Goal: Transaction & Acquisition: Purchase product/service

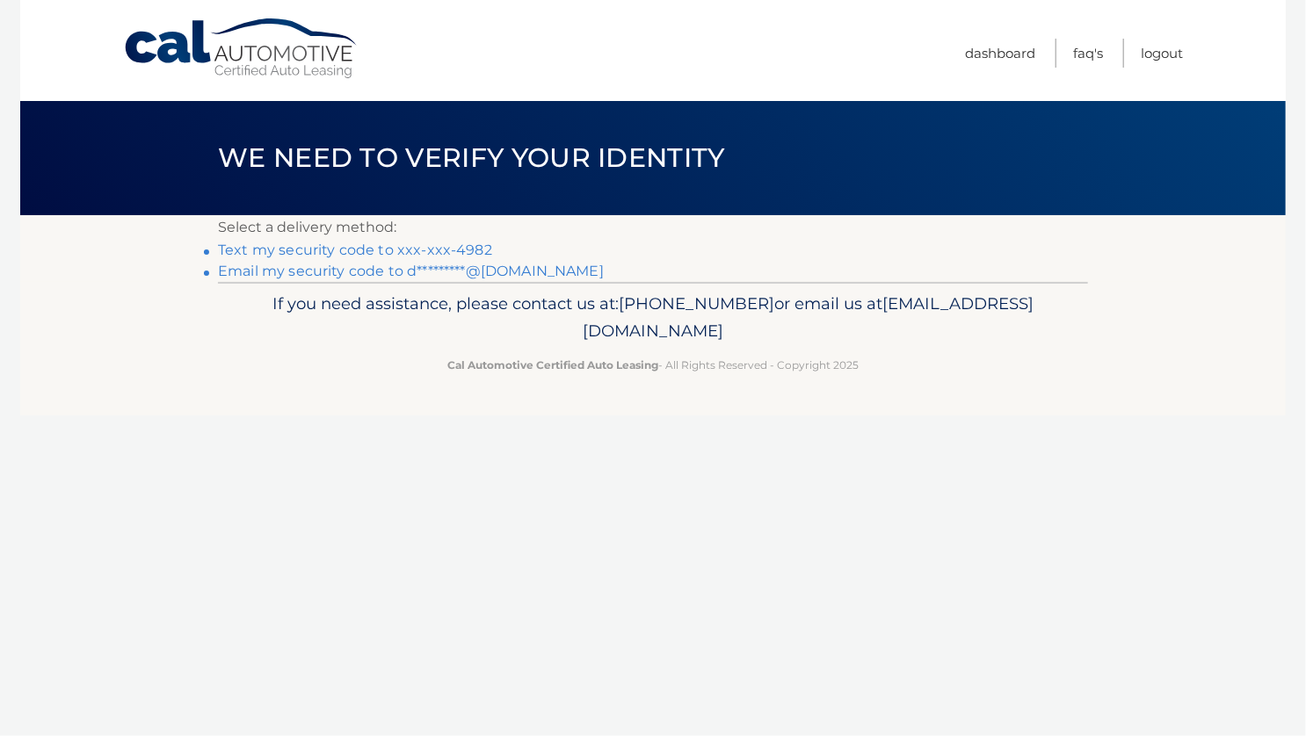
click at [316, 248] on link "Text my security code to xxx-xxx-4982" at bounding box center [355, 250] width 274 height 17
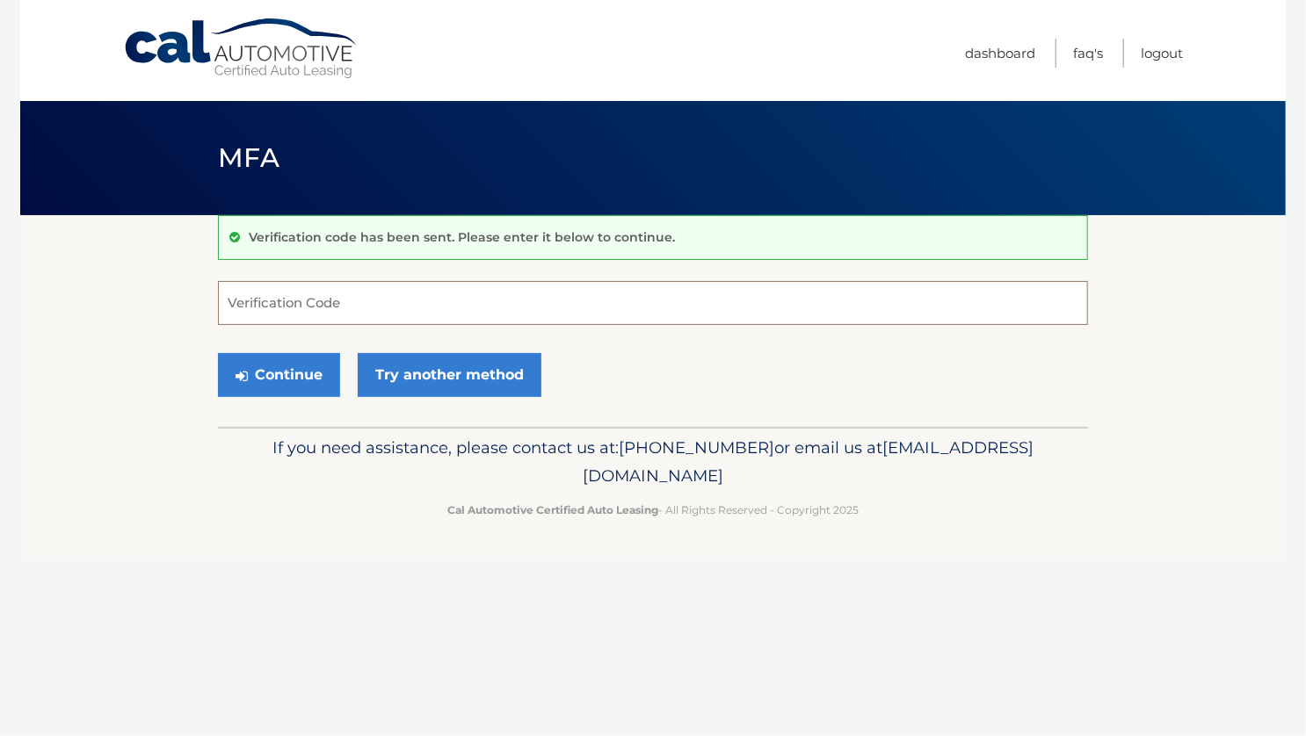
click at [303, 306] on input "Verification Code" at bounding box center [653, 303] width 870 height 44
type input "064930"
click at [218, 353] on button "Continue" at bounding box center [279, 375] width 122 height 44
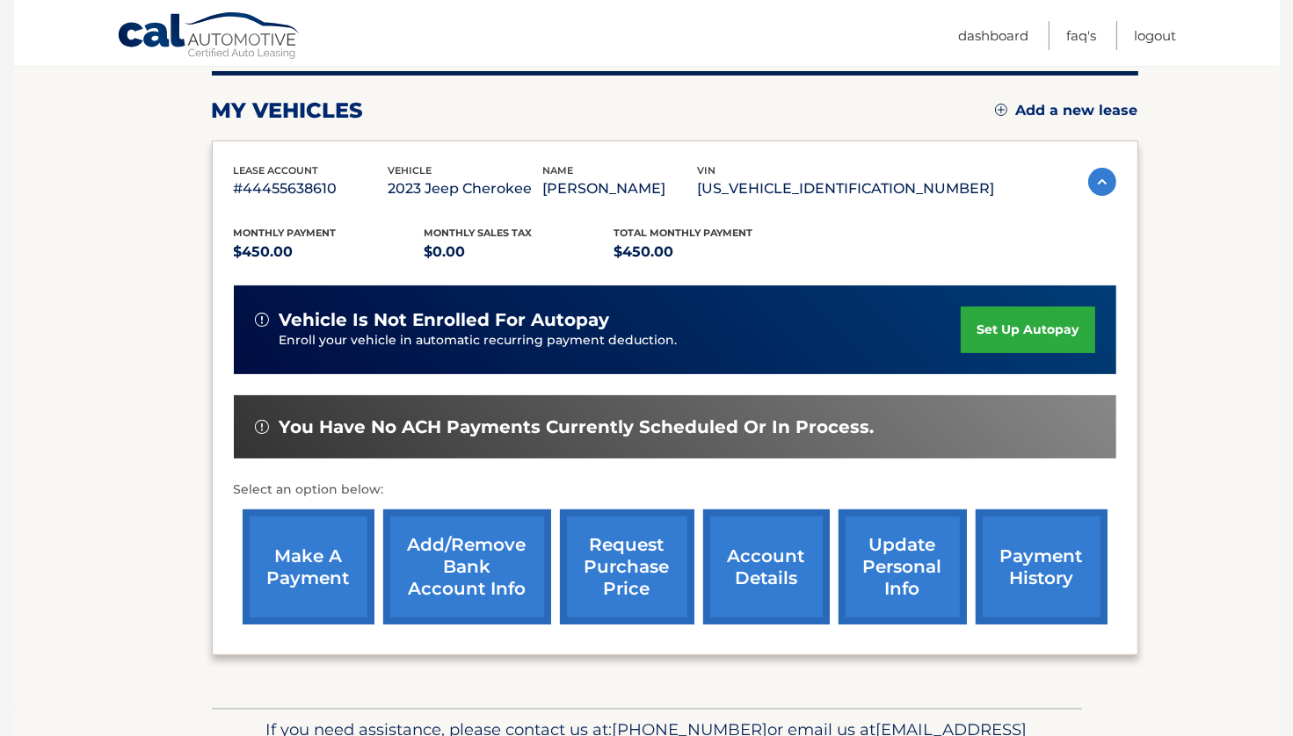
scroll to position [264, 0]
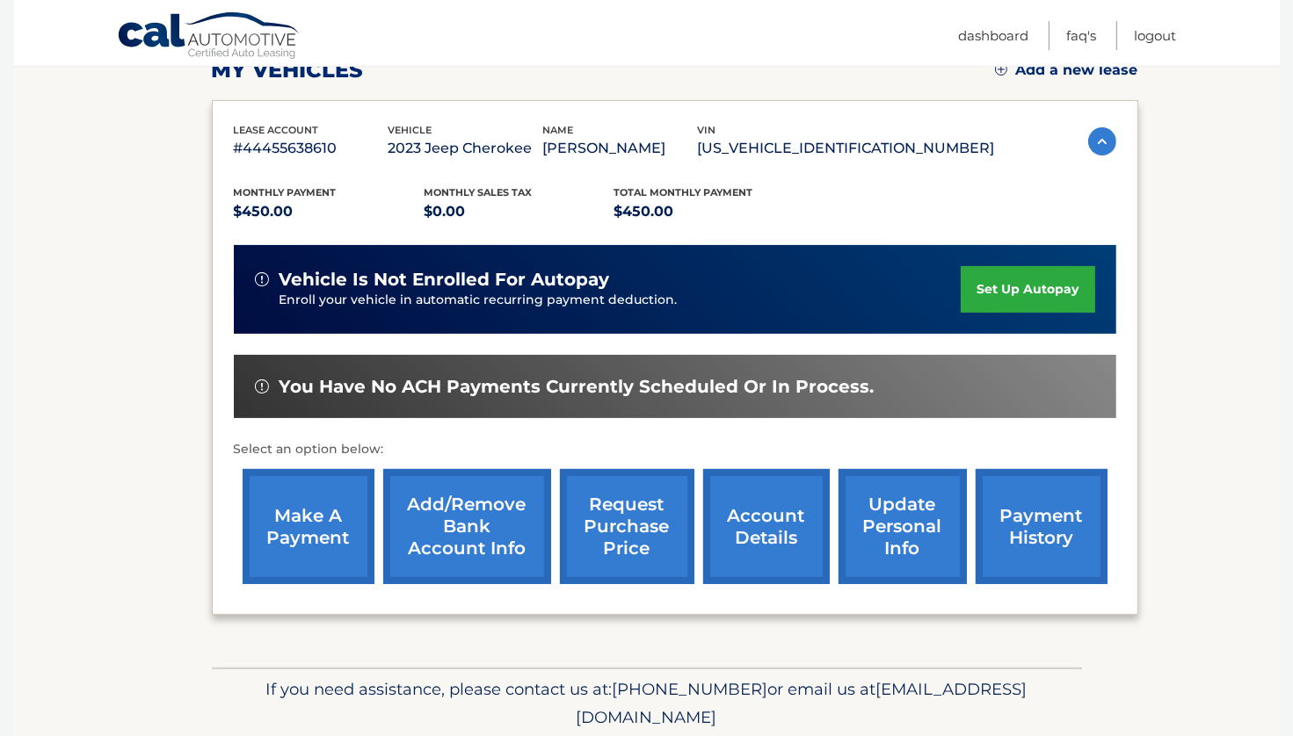
click at [315, 527] on link "make a payment" at bounding box center [309, 526] width 132 height 115
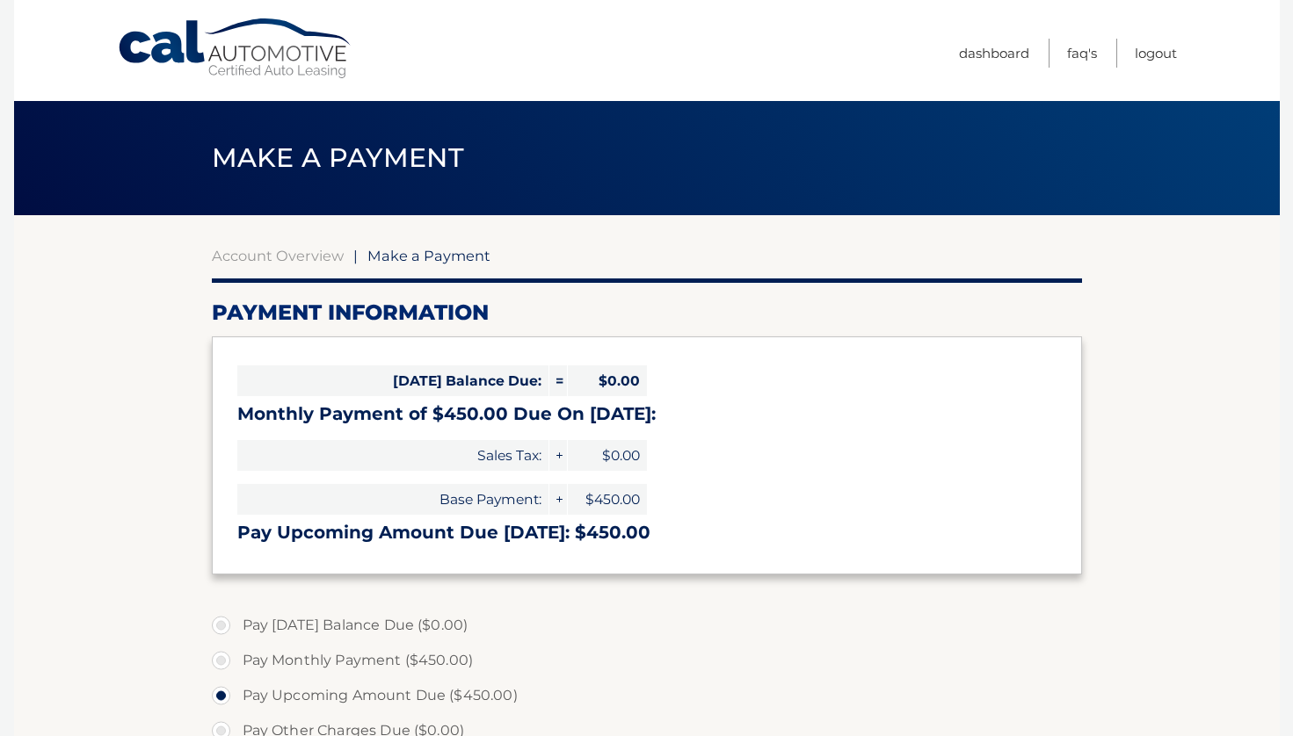
select select "MzExYjUzZWYtMzI4YS00MGIxLWI0ZTgtZGE2Y2NlZWY5MjM5"
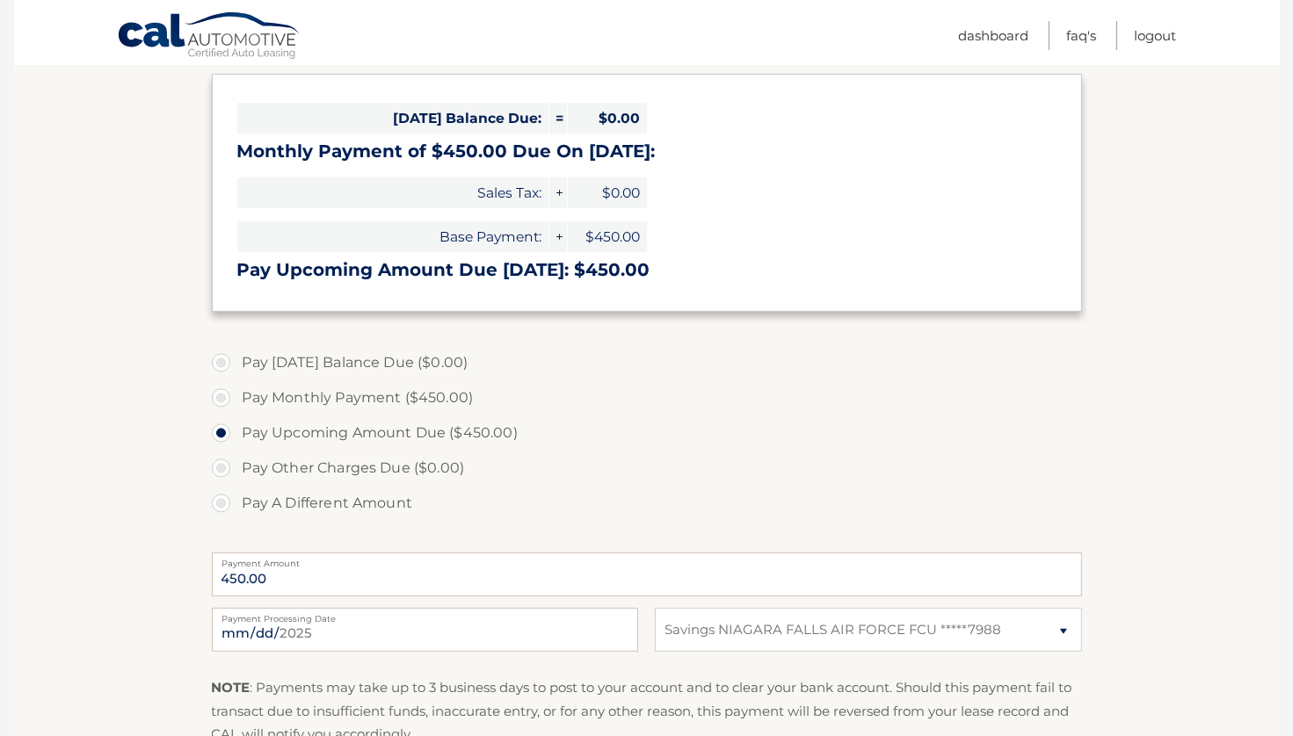
scroll to position [264, 0]
click at [225, 403] on label "Pay Monthly Payment ($450.00)" at bounding box center [647, 397] width 870 height 35
click at [225, 403] on input "Pay Monthly Payment ($450.00)" at bounding box center [228, 394] width 18 height 28
radio input "true"
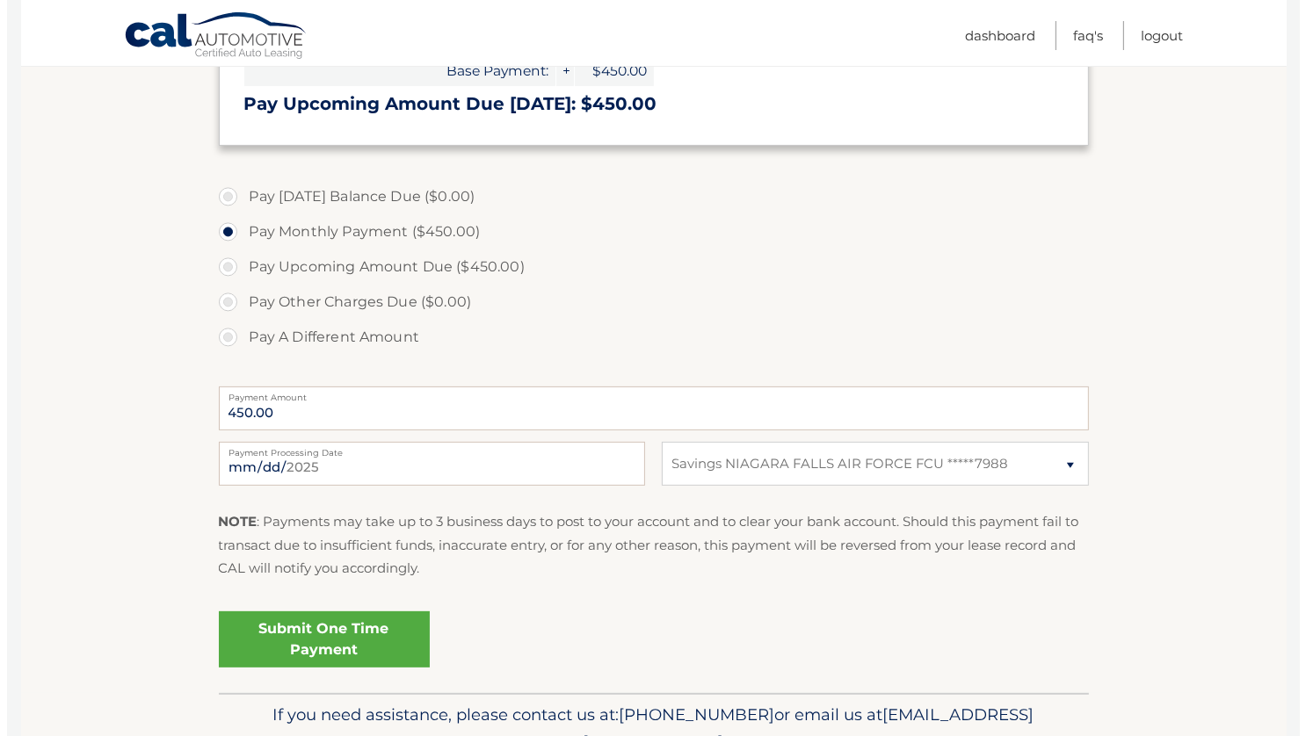
scroll to position [439, 0]
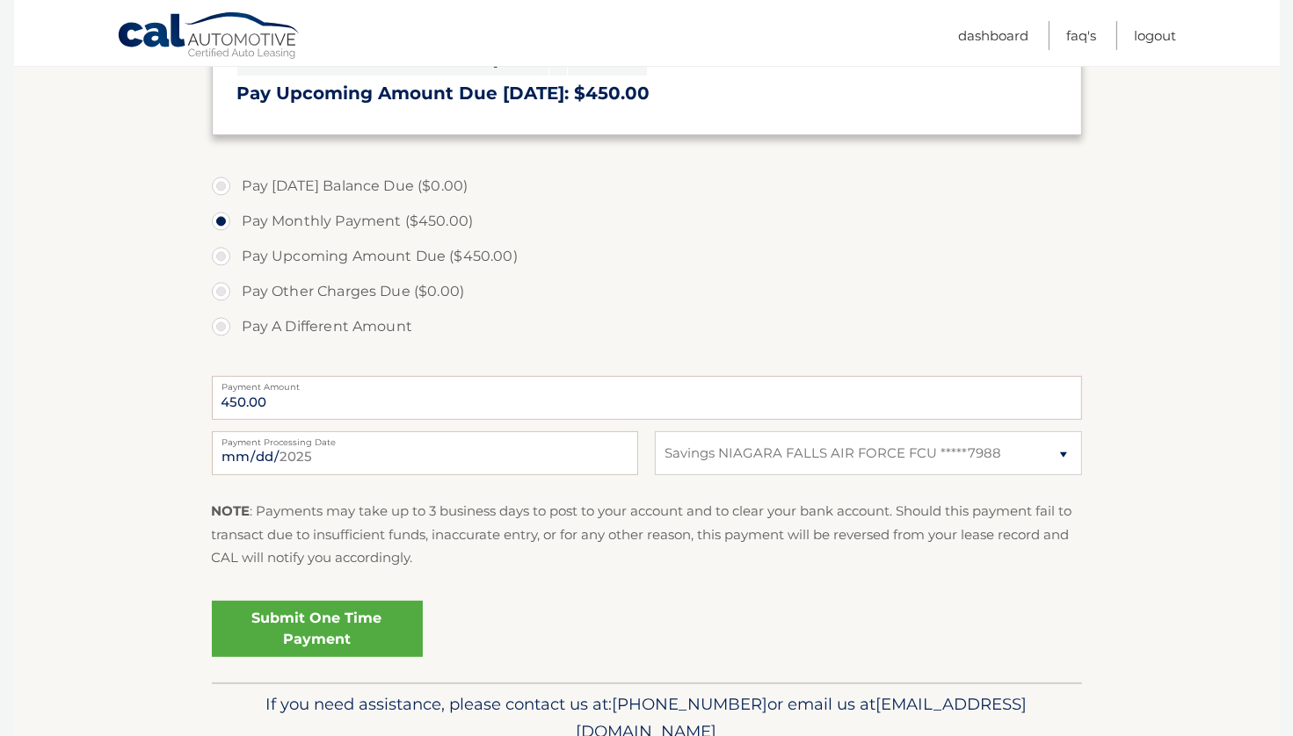
click at [301, 627] on link "Submit One Time Payment" at bounding box center [317, 629] width 211 height 56
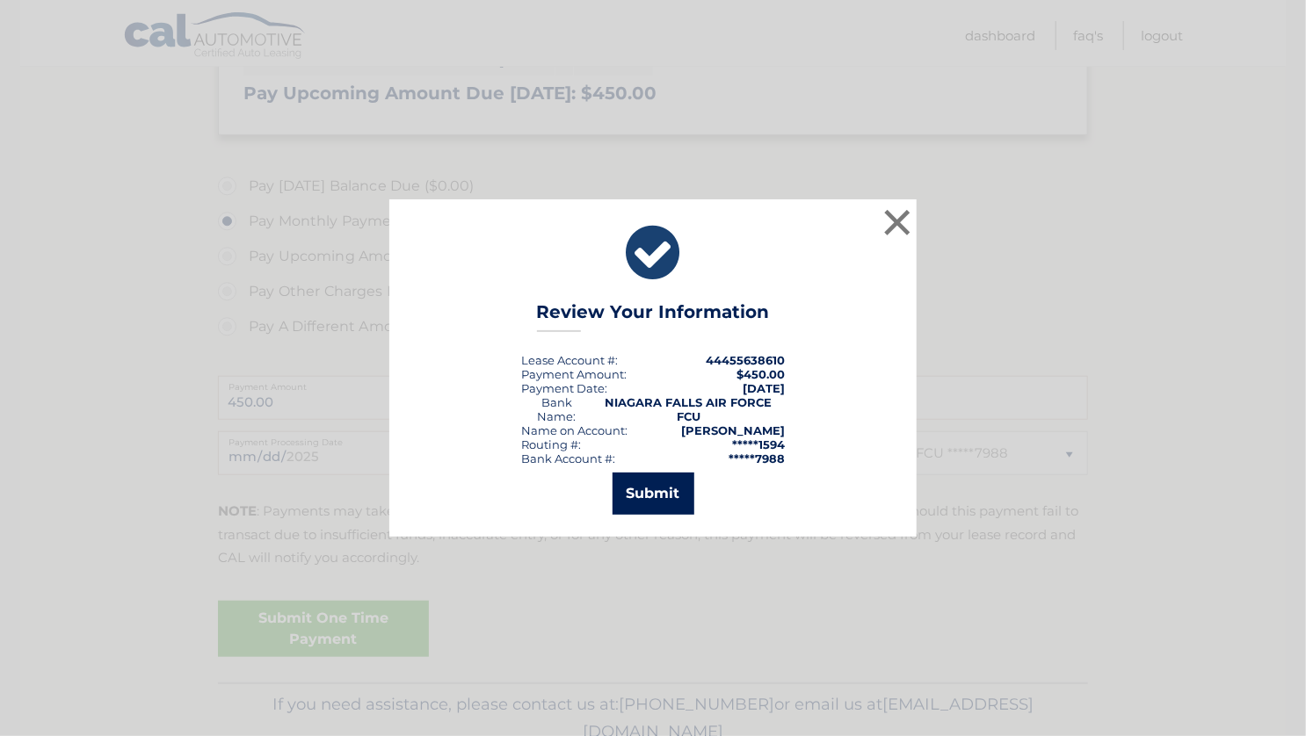
click at [652, 484] on button "Submit" at bounding box center [653, 494] width 82 height 42
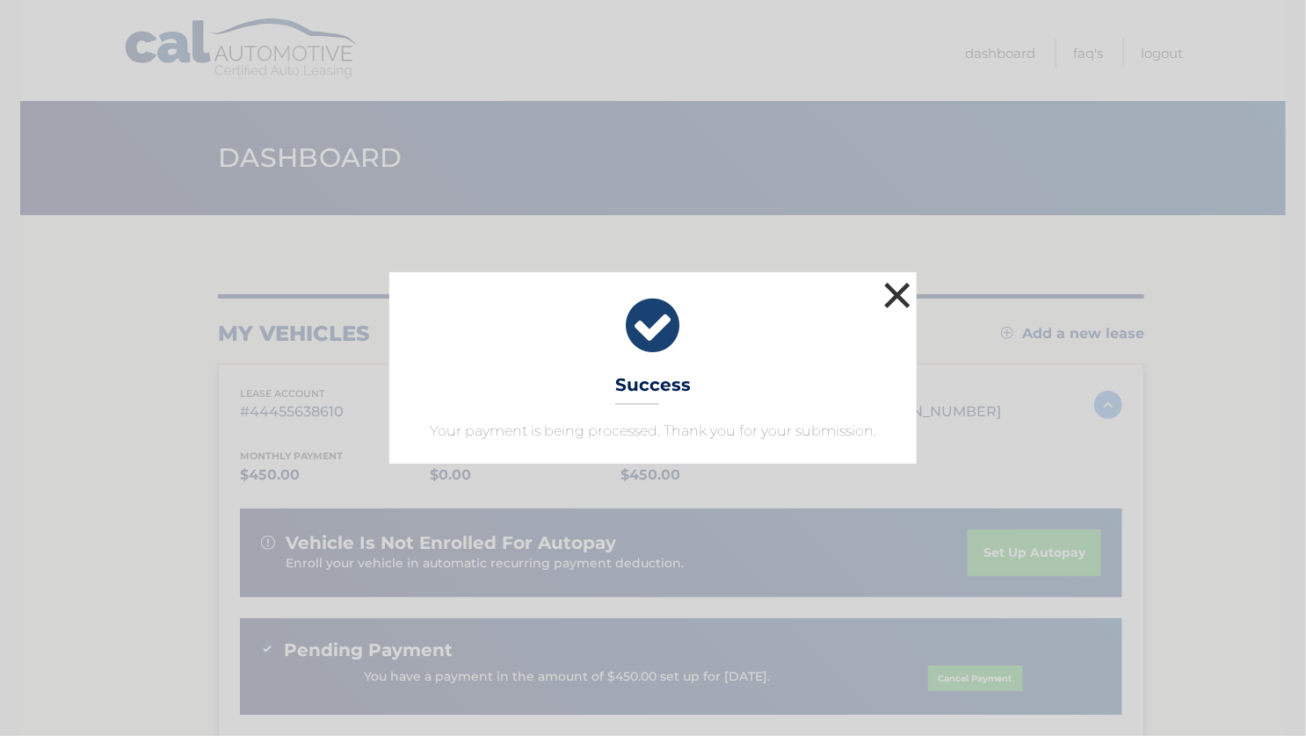
click at [898, 287] on button "×" at bounding box center [897, 295] width 35 height 35
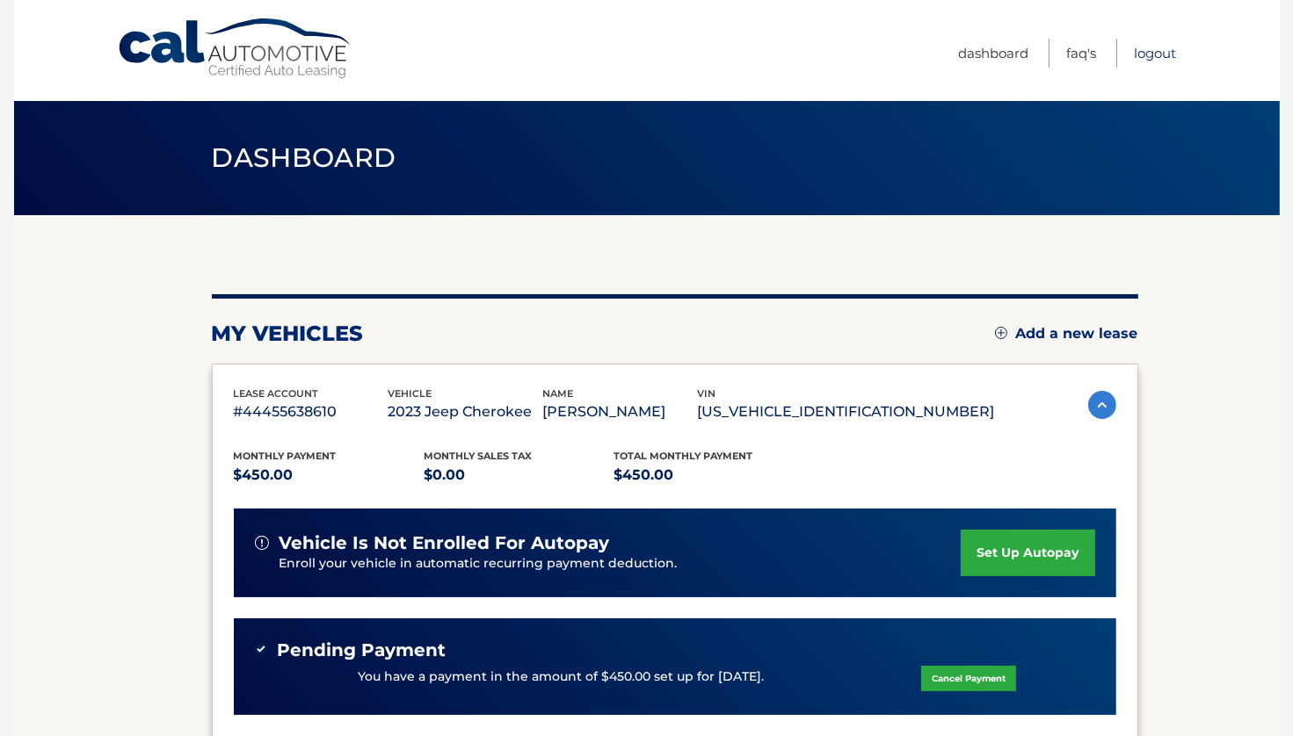
click at [1154, 50] on link "Logout" at bounding box center [1155, 53] width 42 height 29
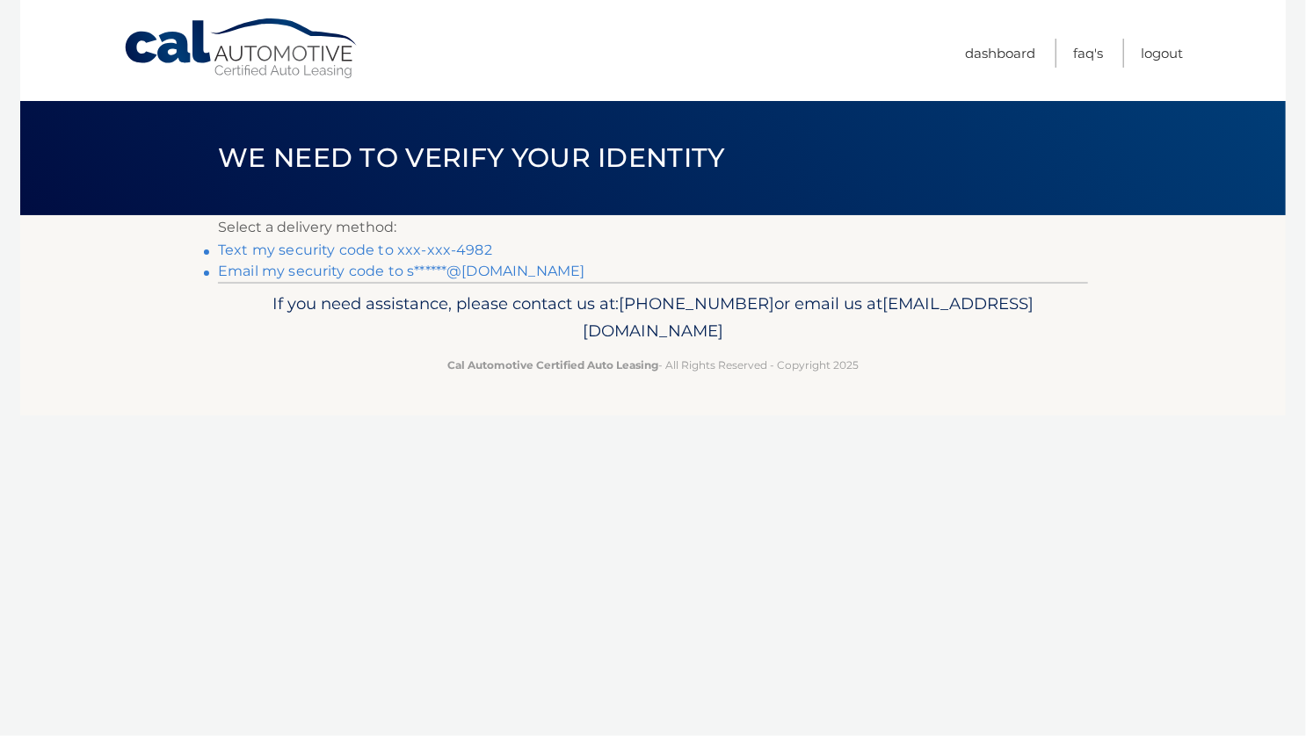
click at [329, 247] on link "Text my security code to xxx-xxx-4982" at bounding box center [355, 250] width 274 height 17
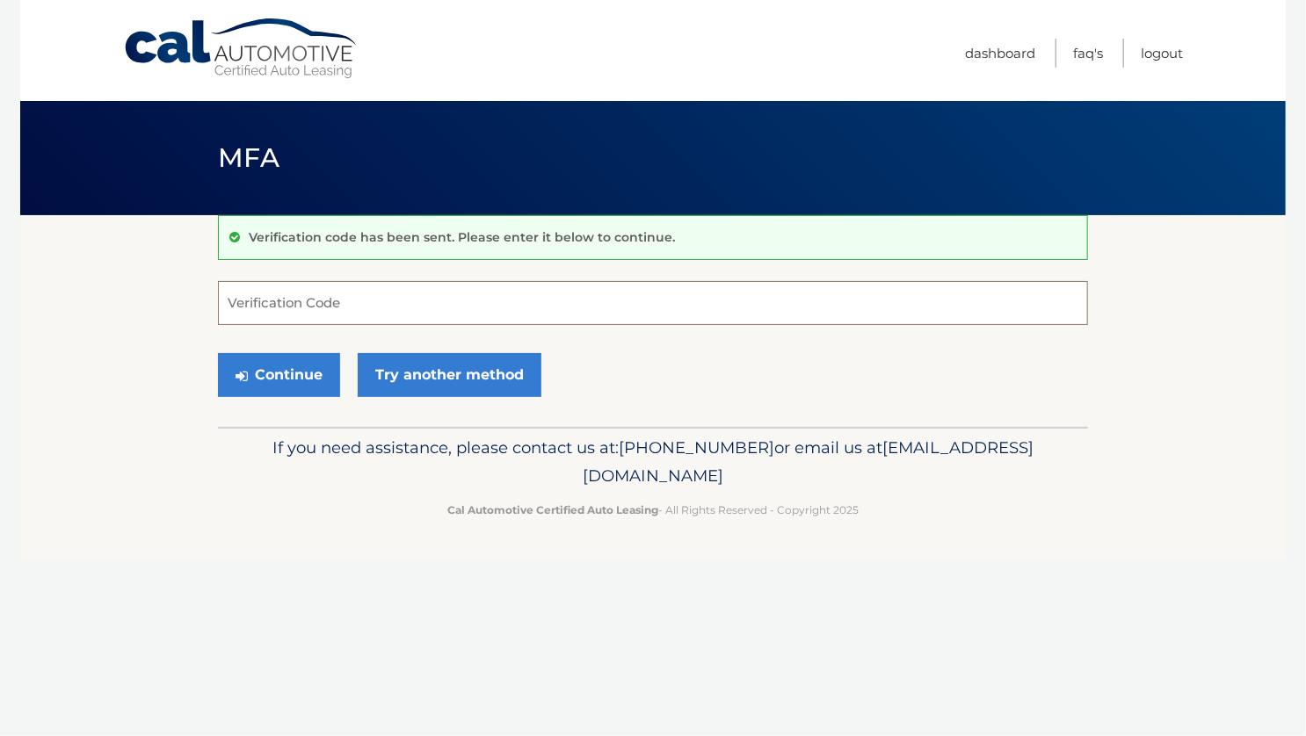
click at [279, 293] on input "Verification Code" at bounding box center [653, 303] width 870 height 44
type input "744761"
click at [218, 353] on button "Continue" at bounding box center [279, 375] width 122 height 44
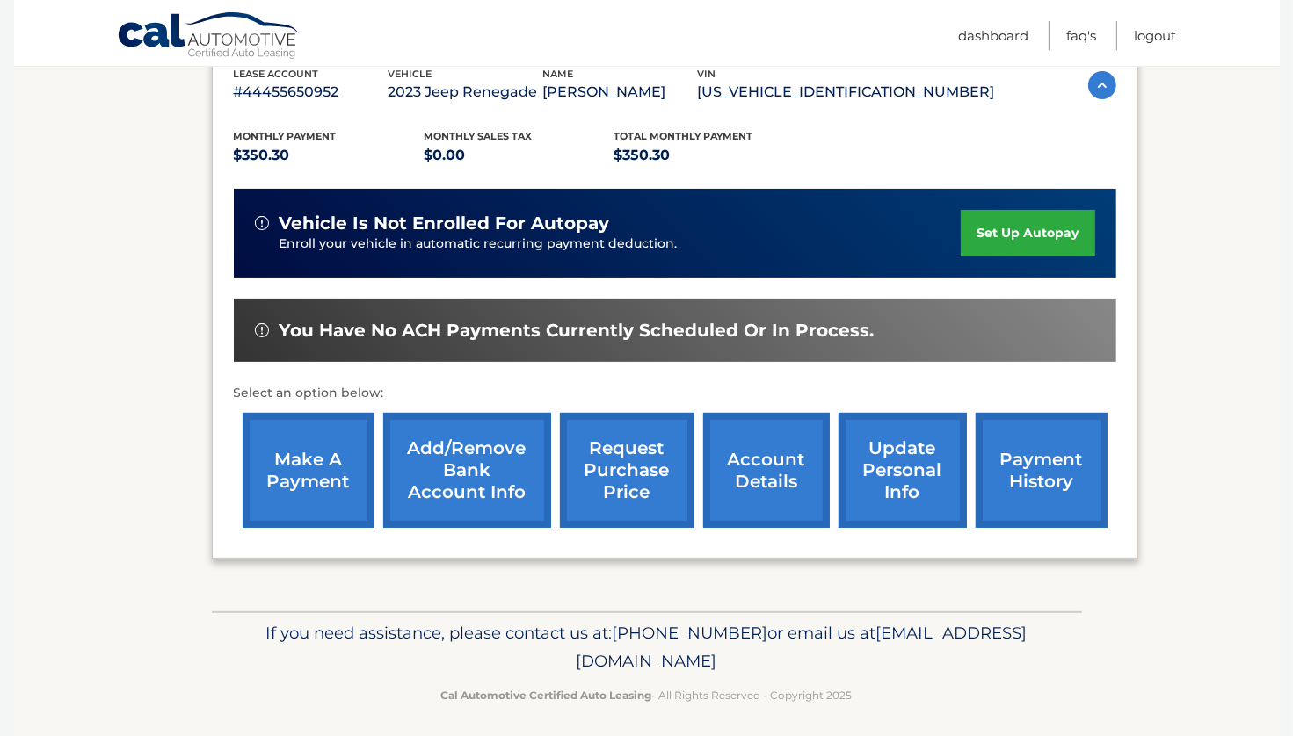
scroll to position [326, 0]
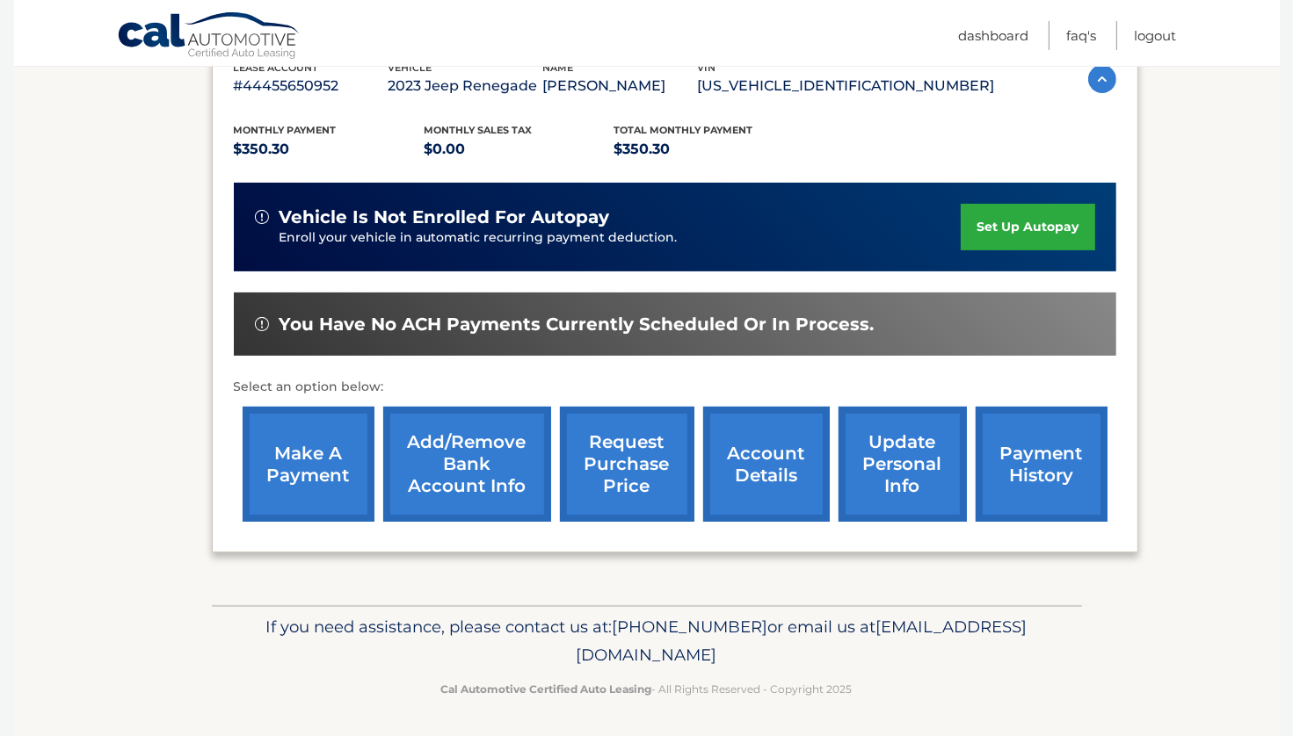
click at [291, 468] on link "make a payment" at bounding box center [309, 464] width 132 height 115
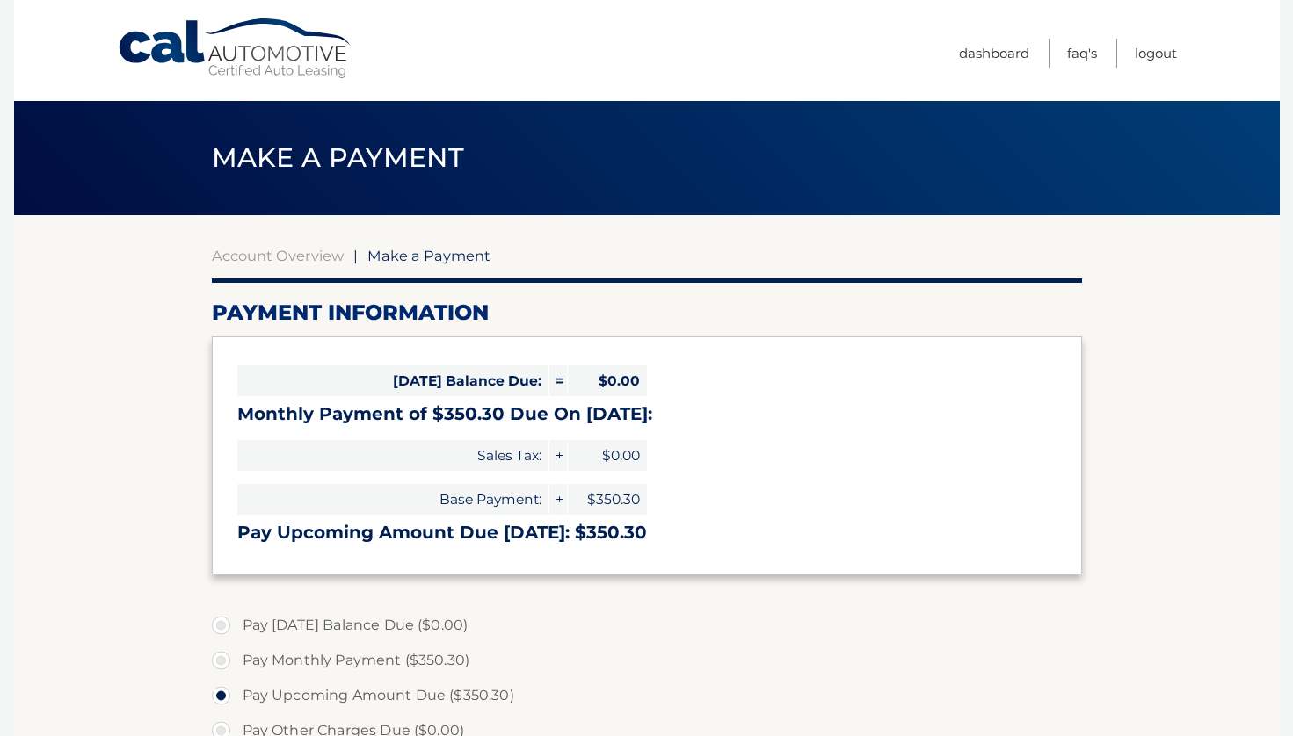
select select "Zjg5Zjk4MjQtZjYyYi00N2I2LWI4ODMtNzYxNGNjODhhMzA4"
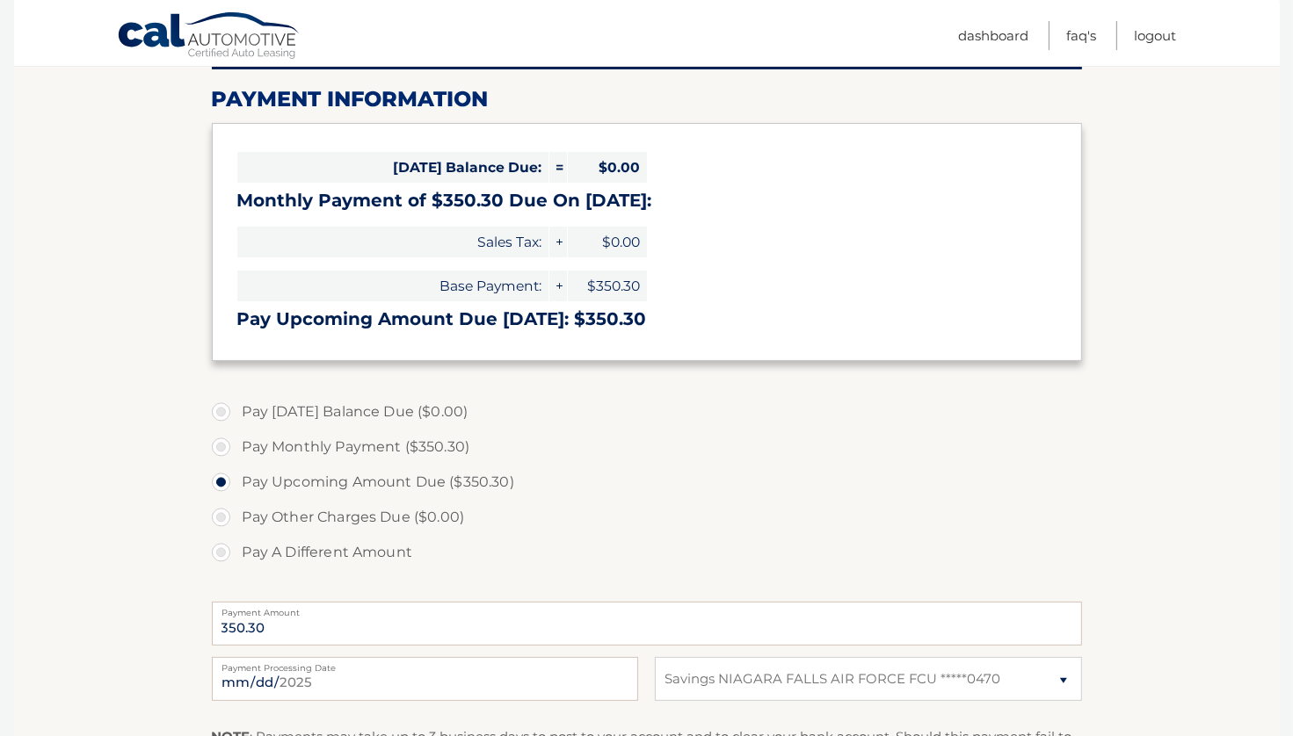
scroll to position [264, 0]
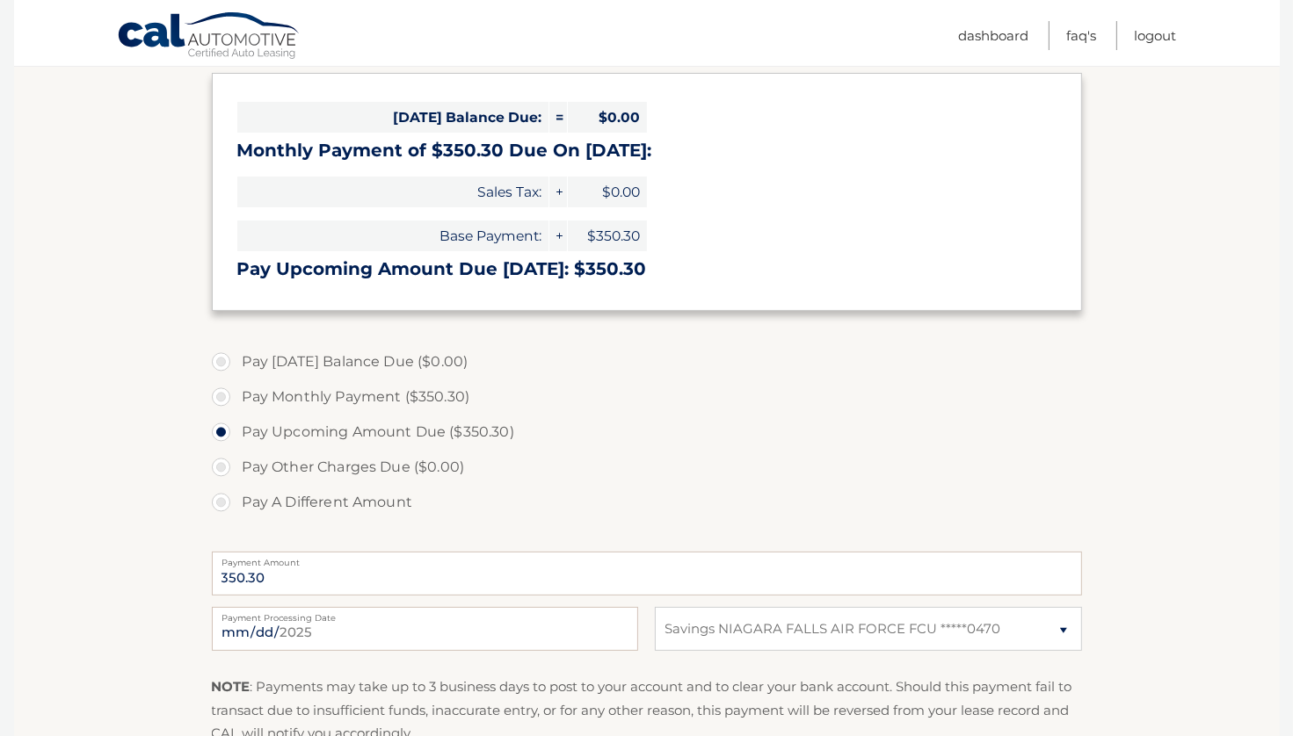
click at [221, 400] on label "Pay Monthly Payment ($350.30)" at bounding box center [647, 397] width 870 height 35
click at [221, 400] on input "Pay Monthly Payment ($350.30)" at bounding box center [228, 394] width 18 height 28
radio input "true"
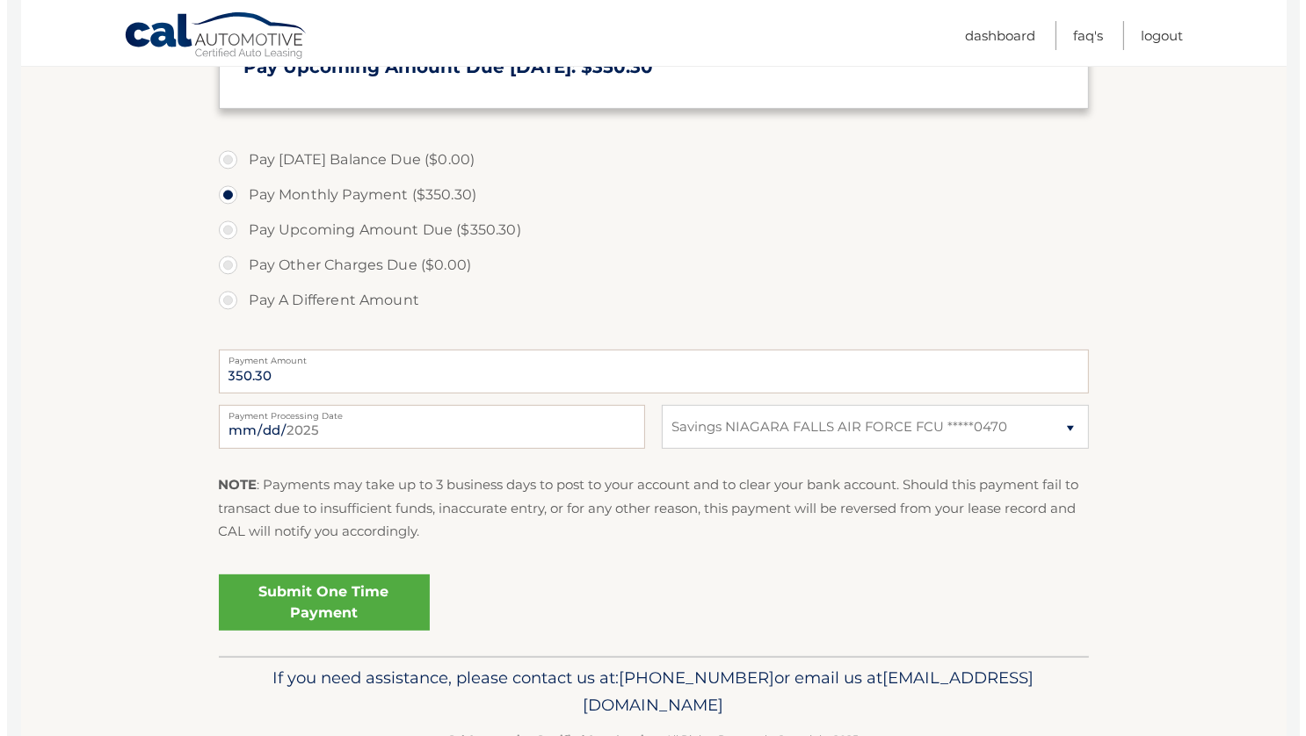
scroll to position [518, 0]
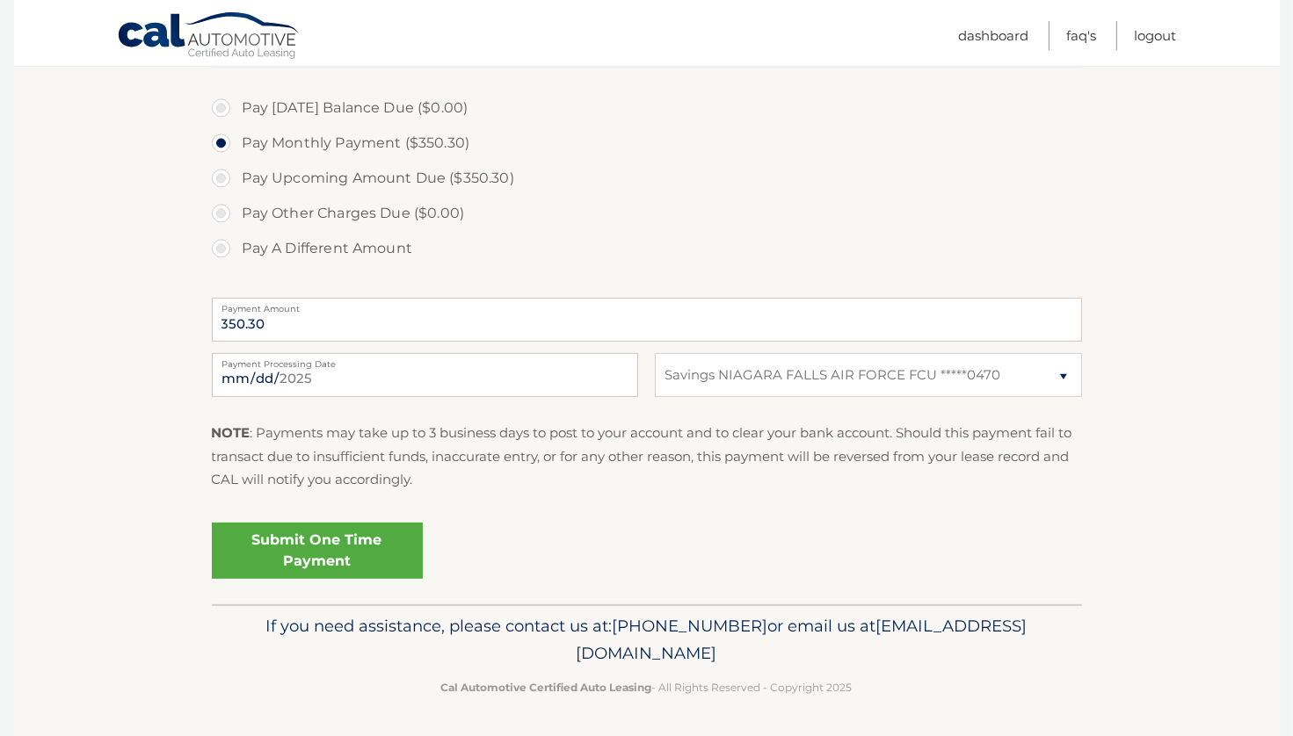
click at [339, 549] on link "Submit One Time Payment" at bounding box center [317, 551] width 211 height 56
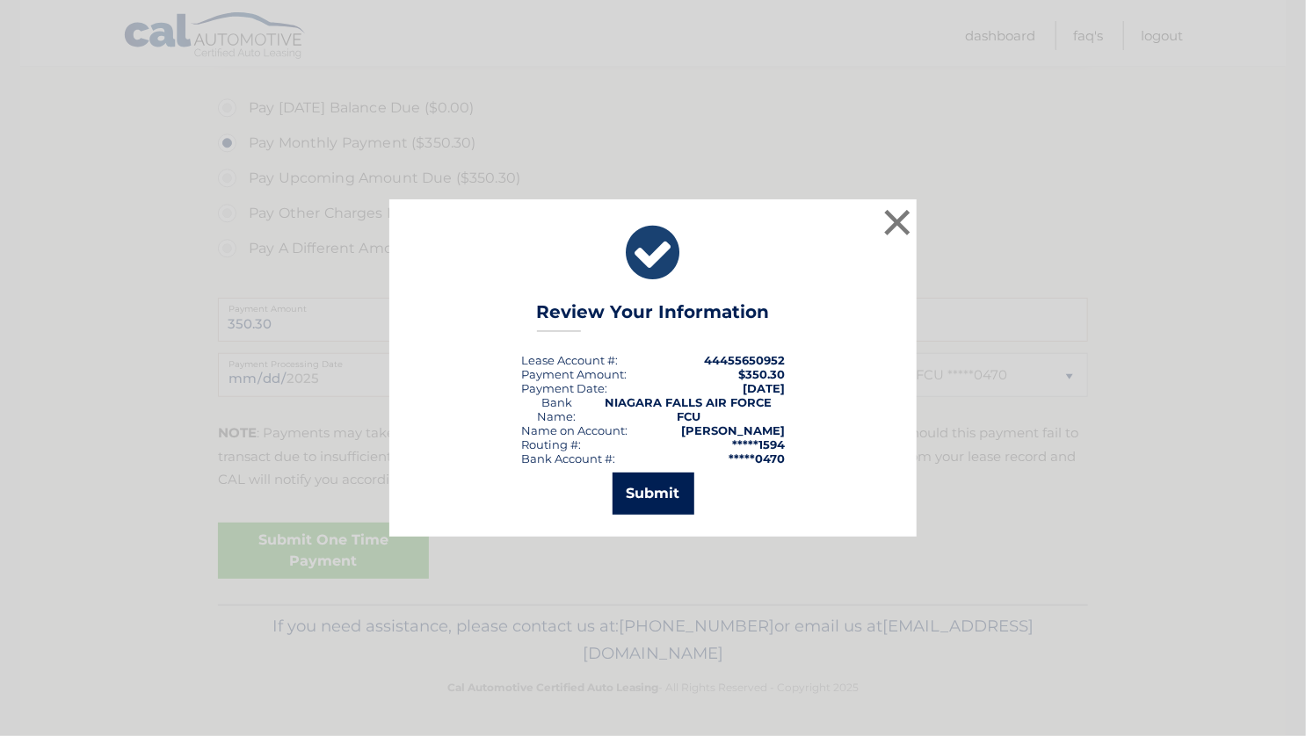
click at [650, 489] on button "Submit" at bounding box center [653, 494] width 82 height 42
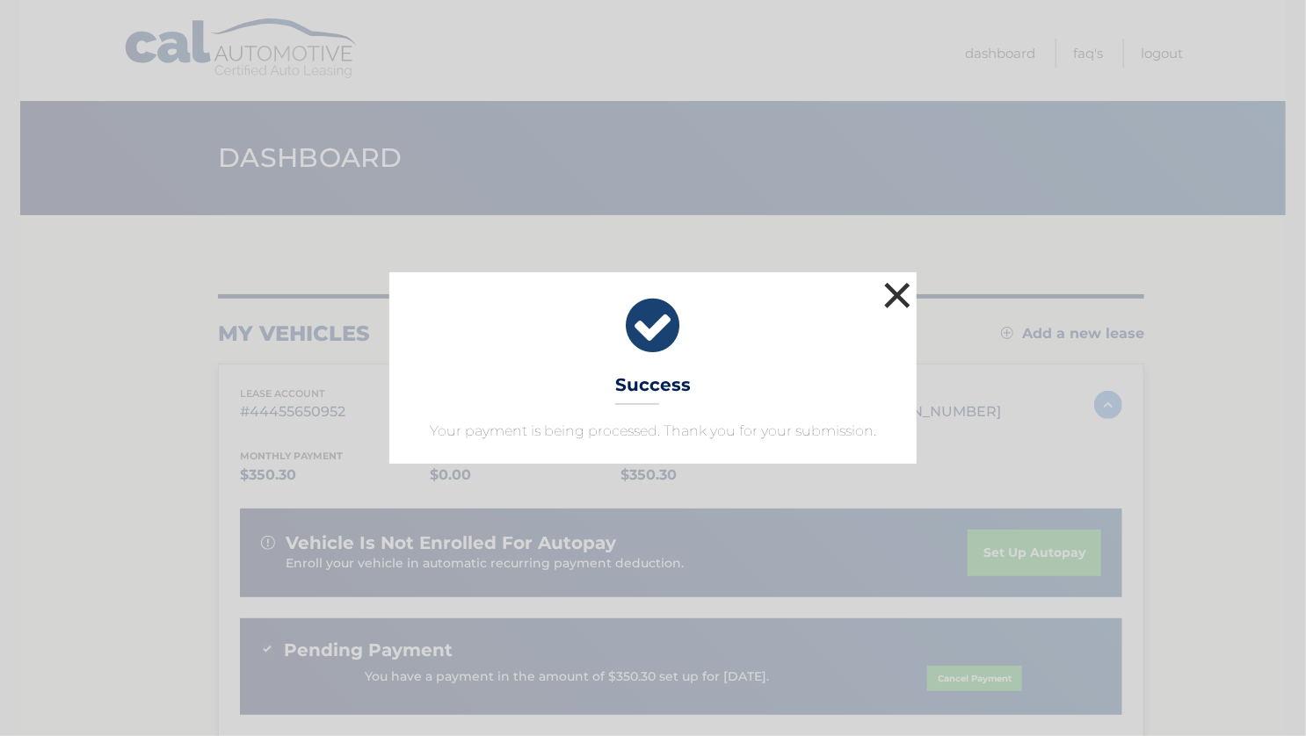
click at [901, 296] on button "×" at bounding box center [897, 295] width 35 height 35
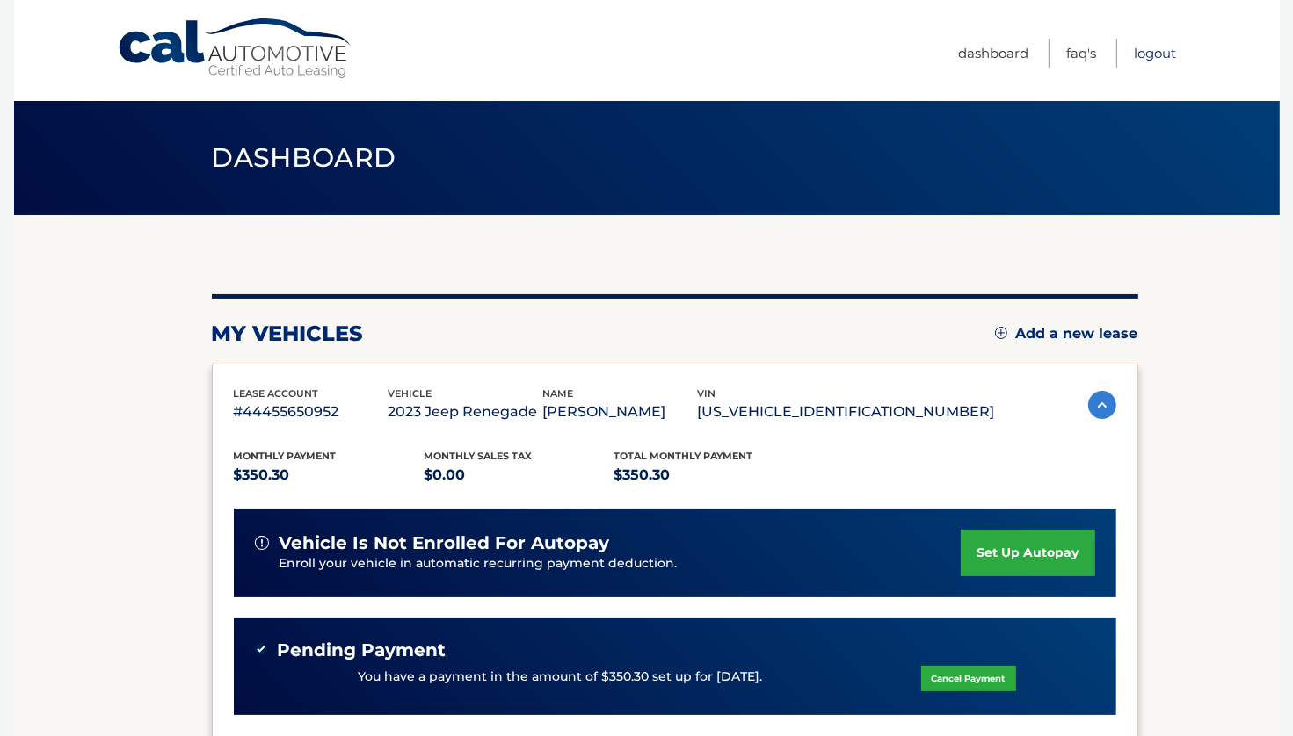
click at [1155, 51] on link "Logout" at bounding box center [1155, 53] width 42 height 29
